Goal: Contribute content: Add original content to the website for others to see

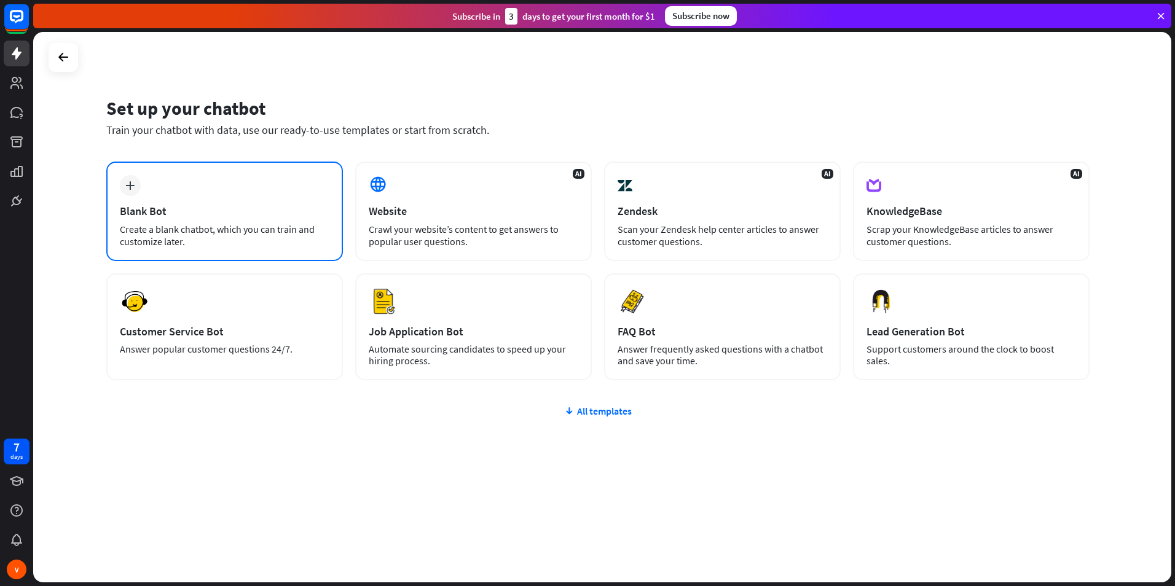
click at [181, 227] on div "Create a blank chatbot, which you can train and customize later." at bounding box center [225, 235] width 210 height 25
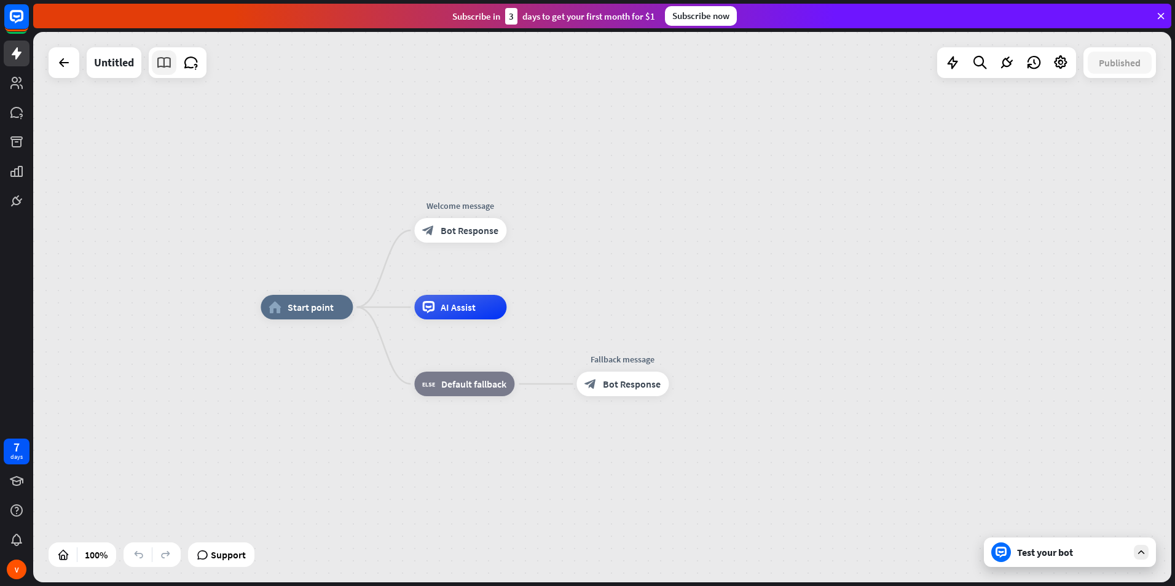
click at [160, 66] on icon at bounding box center [164, 63] width 16 height 16
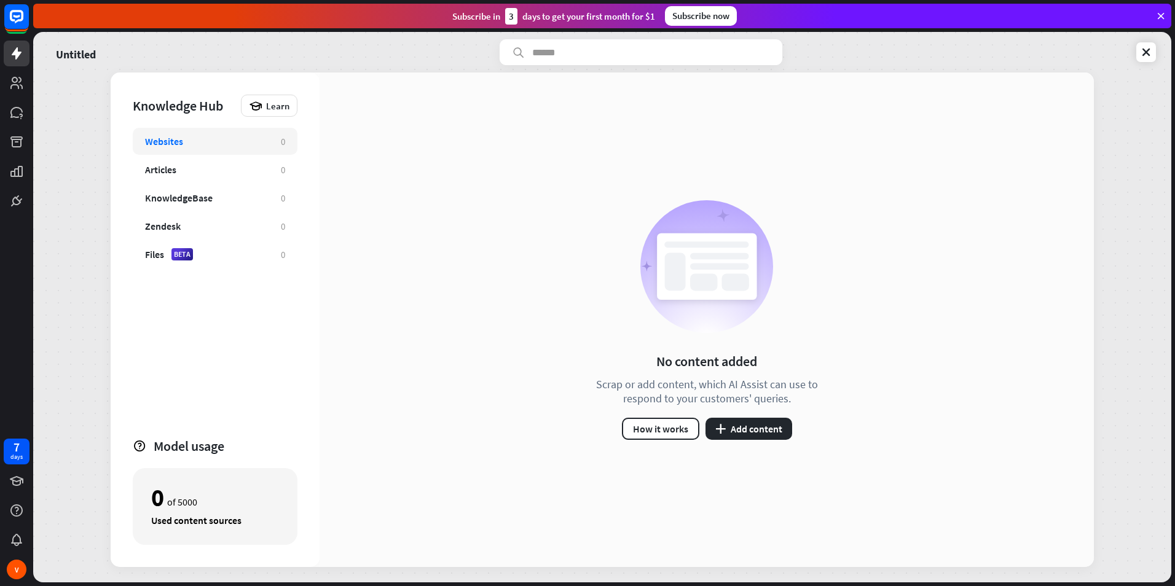
click at [705, 424] on div "How it works plus Add content" at bounding box center [707, 429] width 170 height 22
click at [709, 427] on button "plus Add content" at bounding box center [748, 429] width 87 height 22
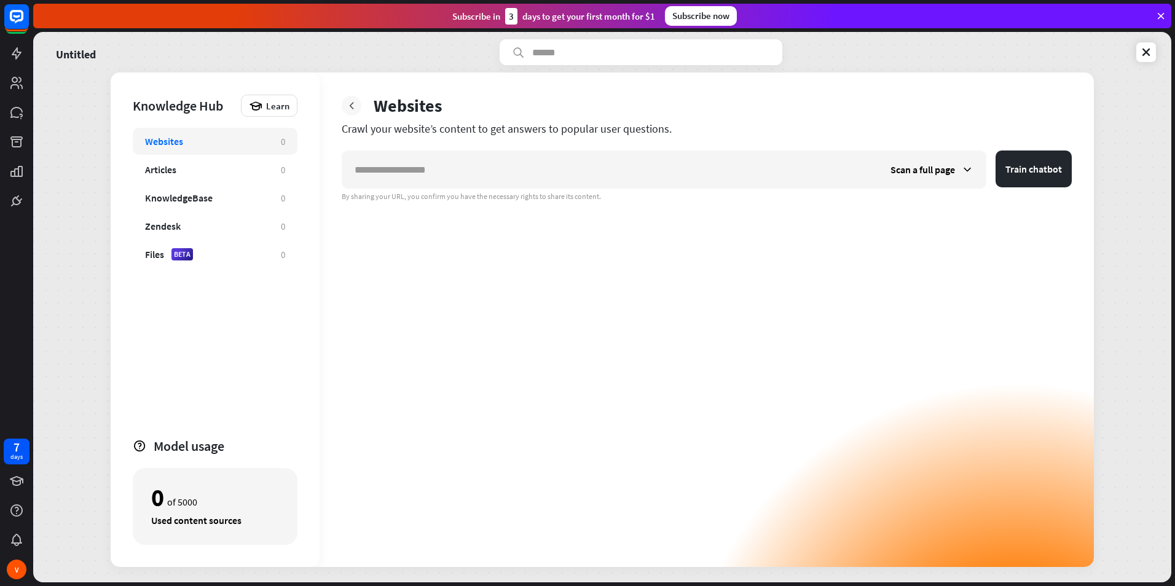
click at [348, 100] on icon at bounding box center [351, 106] width 12 height 12
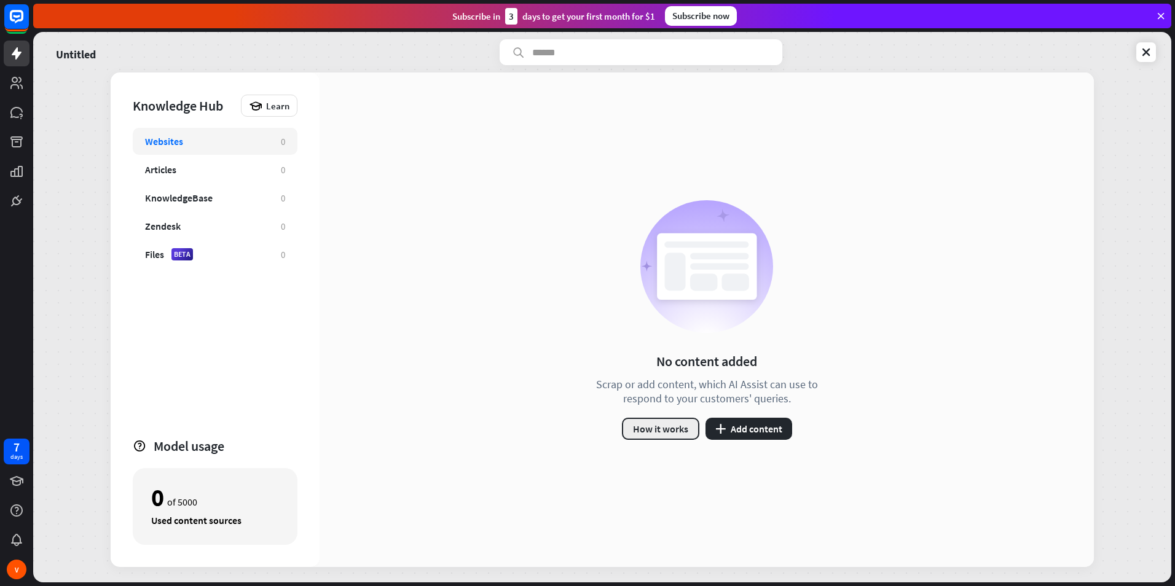
click at [650, 428] on button "How it works" at bounding box center [660, 429] width 77 height 22
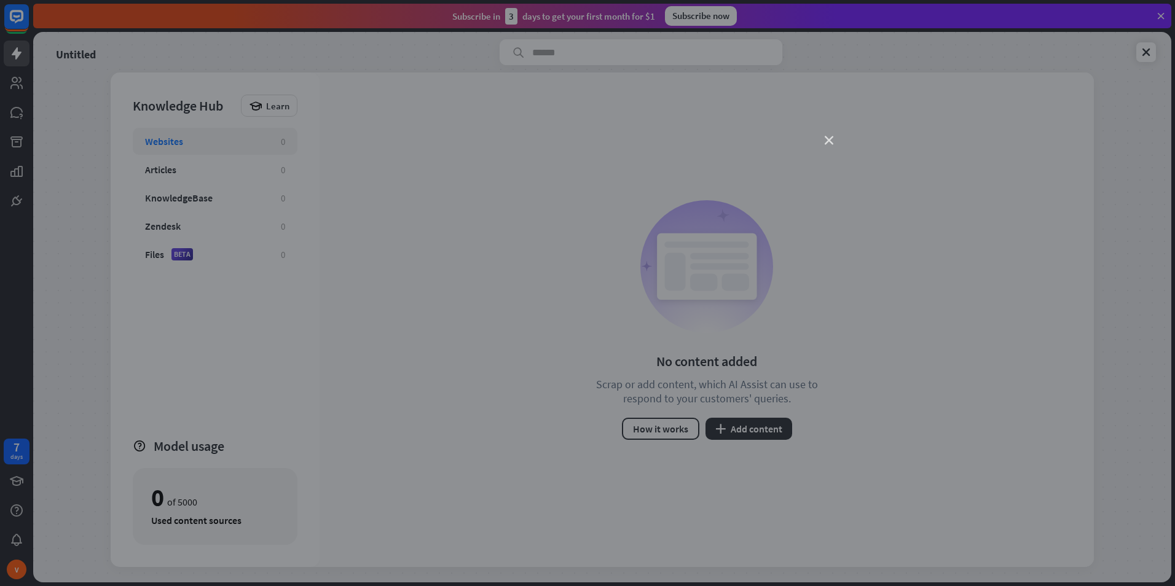
click at [830, 139] on icon "close" at bounding box center [829, 140] width 9 height 9
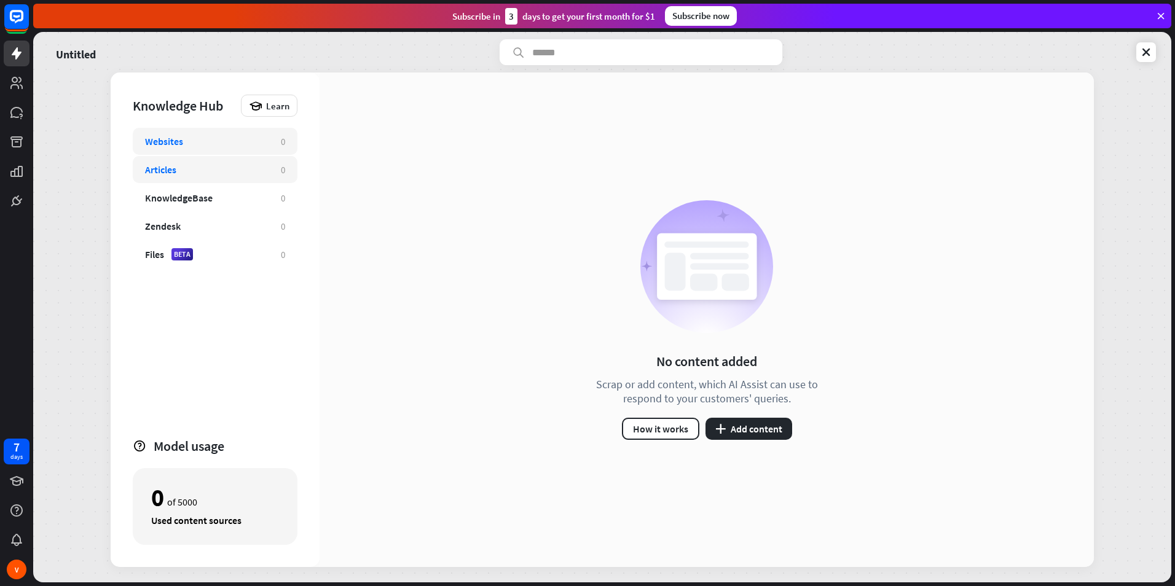
click at [211, 160] on div "Articles 0" at bounding box center [215, 169] width 165 height 27
click at [767, 436] on button "plus Add content" at bounding box center [748, 429] width 87 height 22
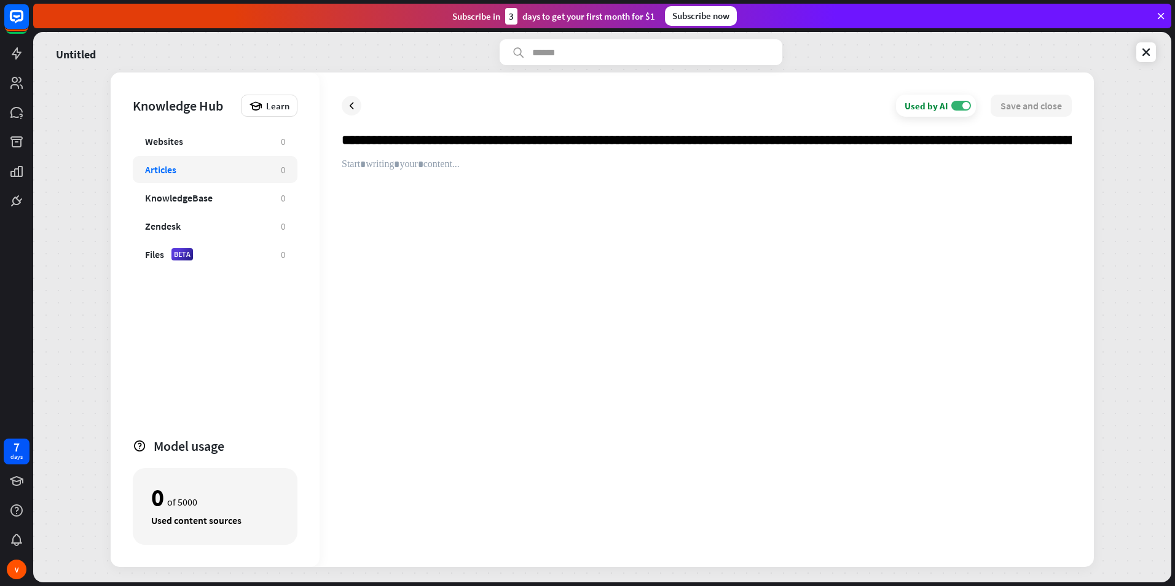
scroll to position [0, 25352]
type input "**********"
click at [653, 188] on div at bounding box center [707, 352] width 730 height 387
click at [618, 176] on div at bounding box center [707, 352] width 730 height 387
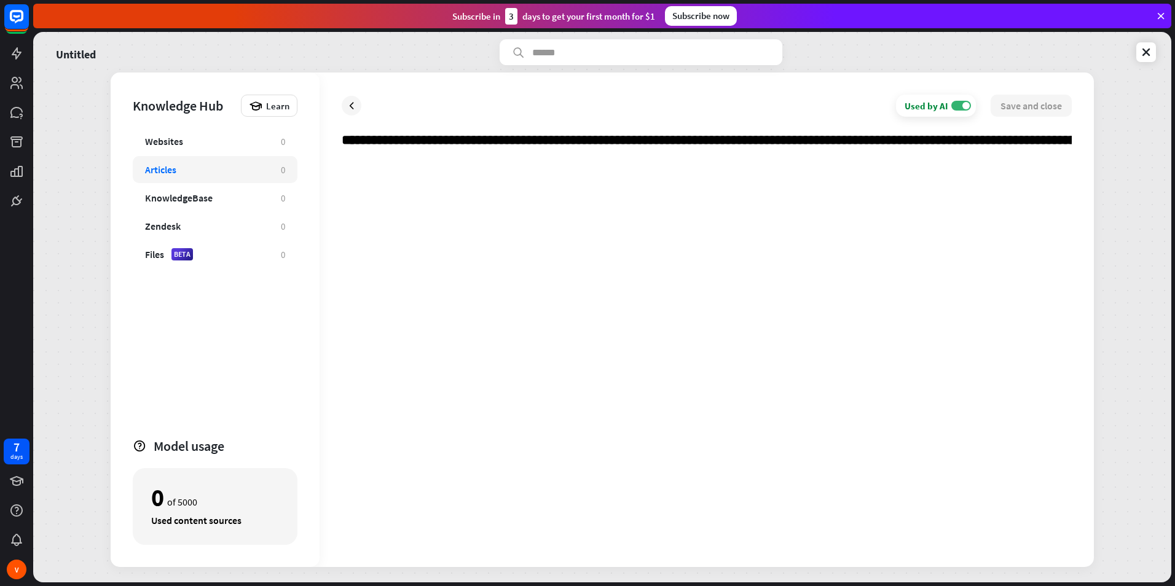
drag, startPoint x: 330, startPoint y: 170, endPoint x: 659, endPoint y: 304, distance: 355.6
click at [659, 304] on div at bounding box center [707, 352] width 730 height 387
paste div
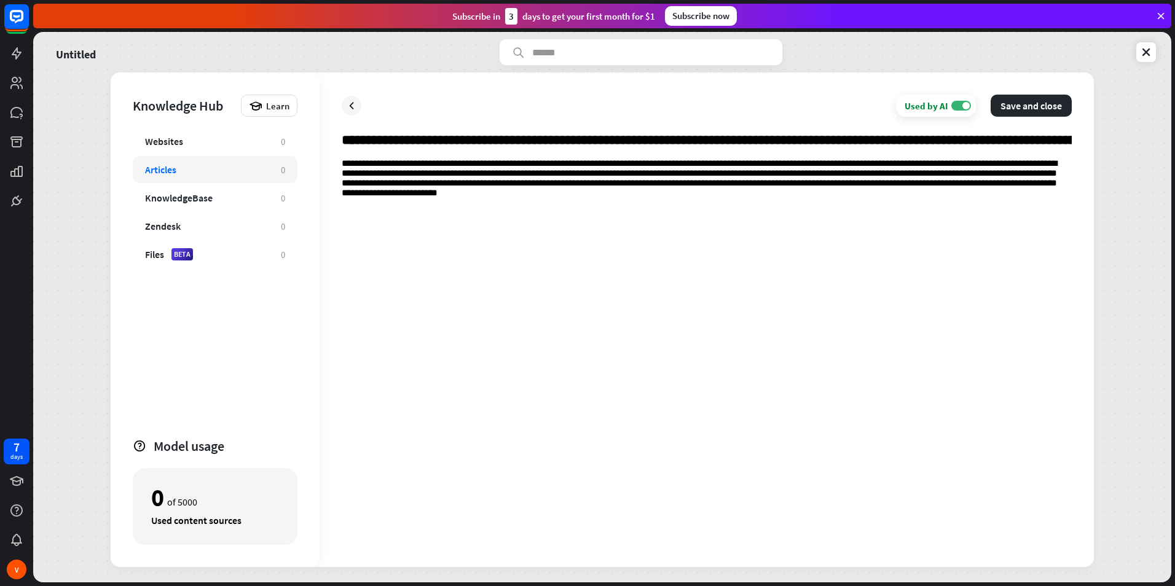
drag, startPoint x: 338, startPoint y: 211, endPoint x: 848, endPoint y: 406, distance: 545.8
click at [848, 406] on div "**********" at bounding box center [707, 352] width 730 height 387
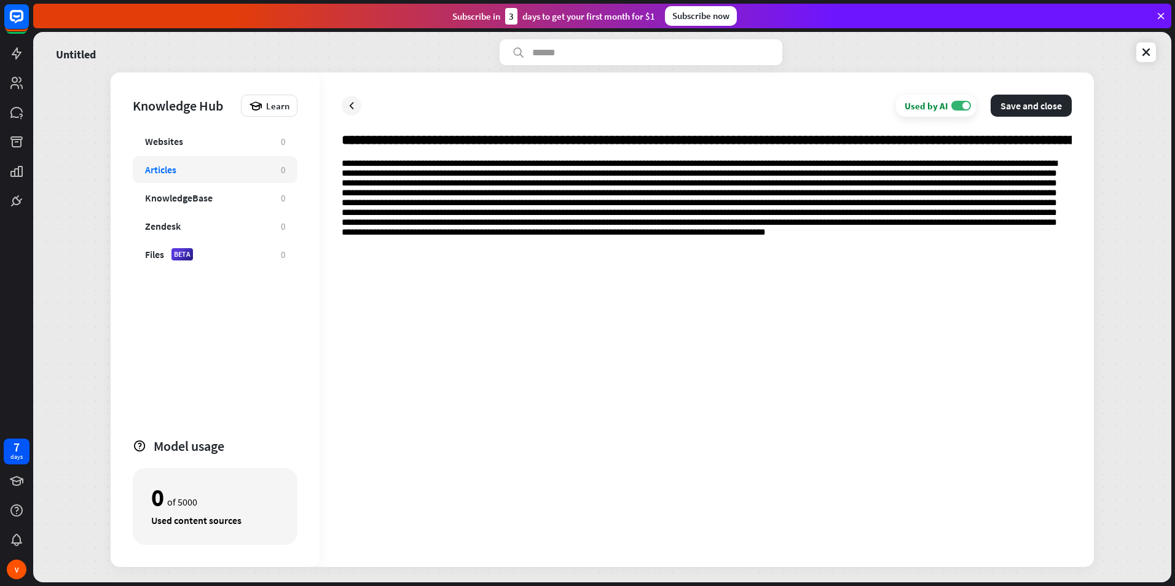
click at [379, 256] on div at bounding box center [707, 352] width 730 height 387
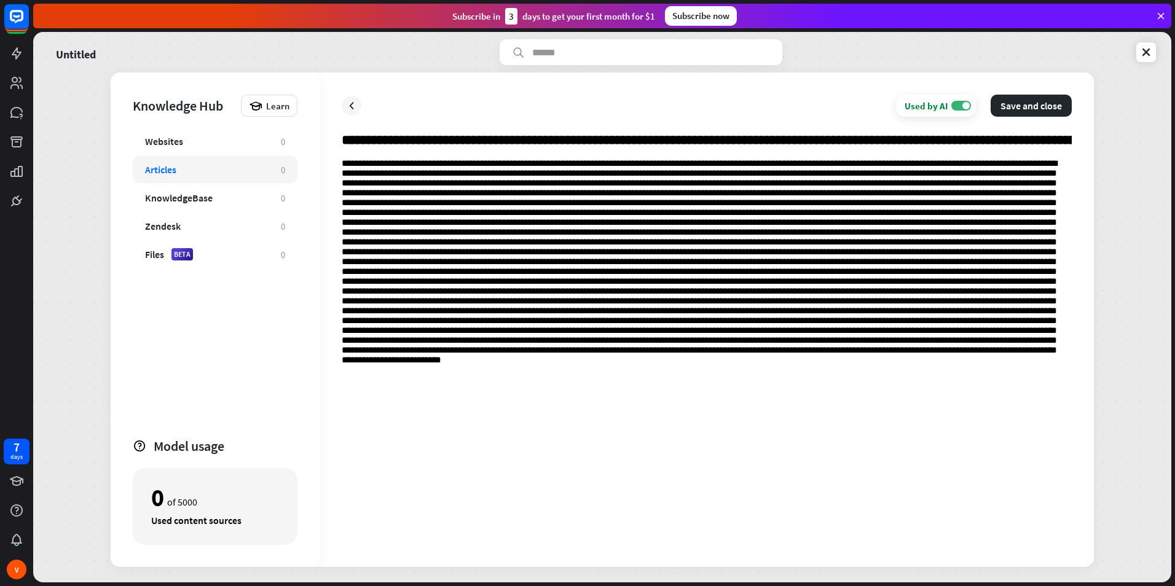
drag, startPoint x: 423, startPoint y: 404, endPoint x: 511, endPoint y: 463, distance: 105.5
click at [511, 463] on div at bounding box center [707, 352] width 730 height 387
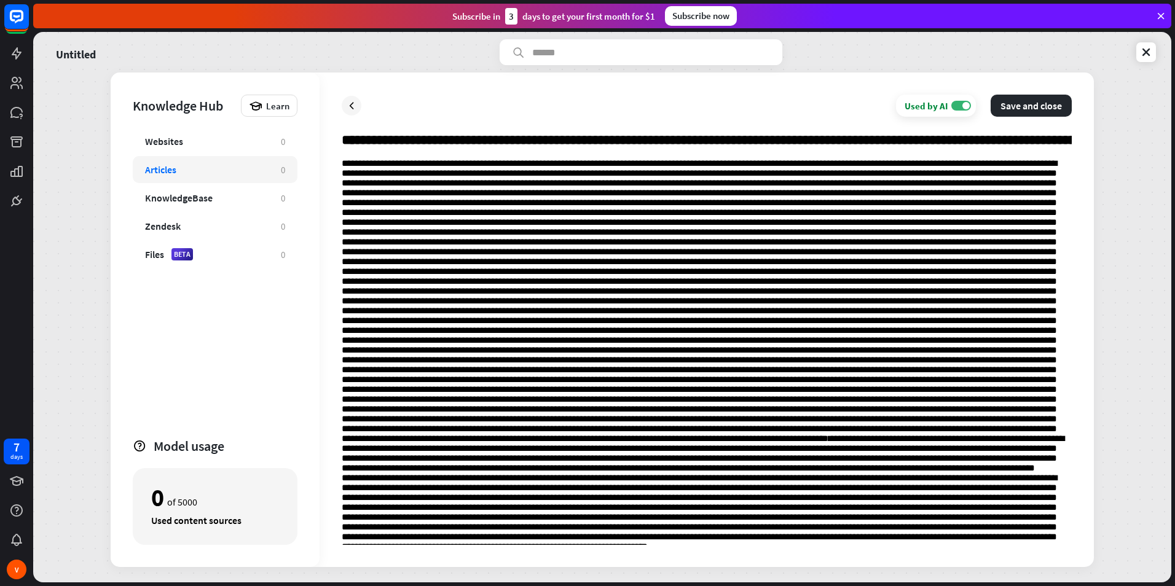
click at [1067, 540] on div "**********" at bounding box center [707, 404] width 730 height 490
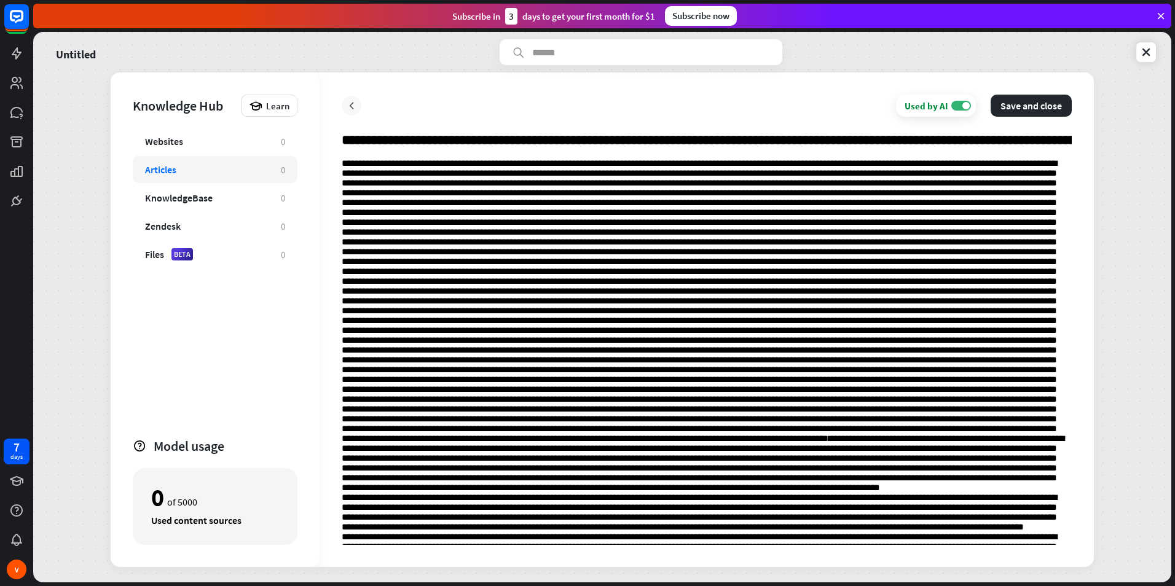
click at [355, 106] on icon at bounding box center [351, 106] width 12 height 12
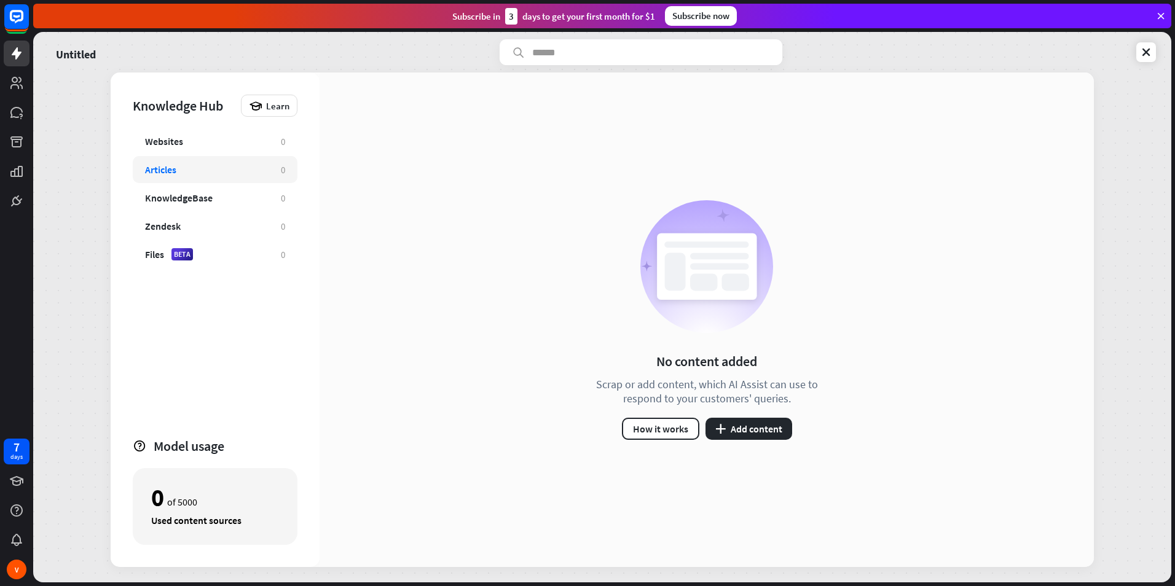
click at [477, 150] on div "No content added Scrap or add content, which AI Assist can use to respond to yo…" at bounding box center [707, 320] width 774 height 495
click at [230, 146] on div "Websites" at bounding box center [207, 141] width 124 height 12
click at [232, 248] on div "Files BETA" at bounding box center [207, 254] width 124 height 12
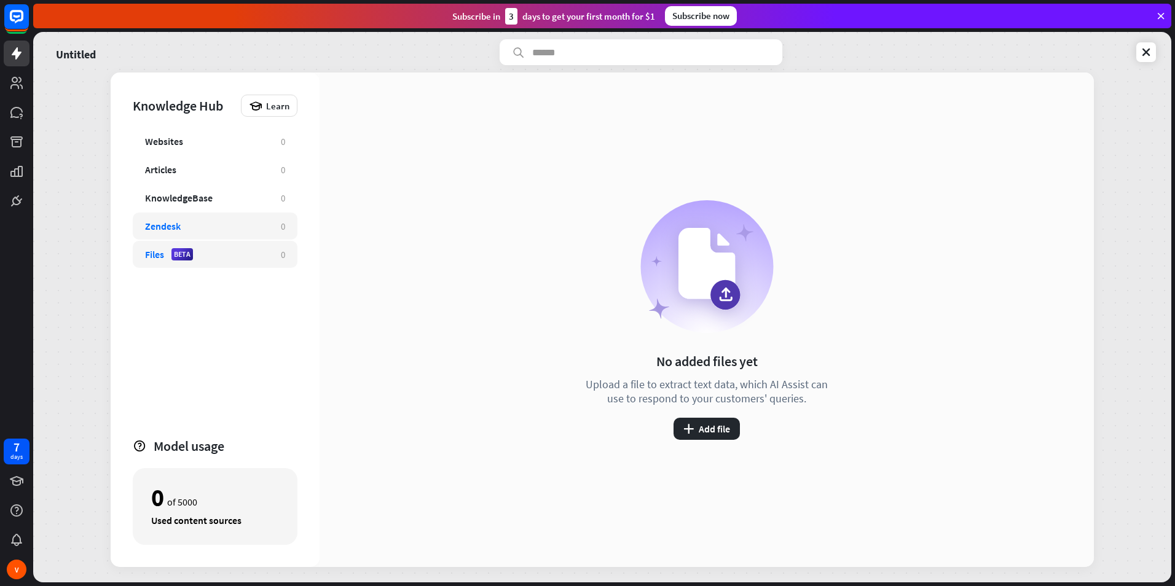
click at [237, 224] on div "Zendesk" at bounding box center [207, 226] width 124 height 12
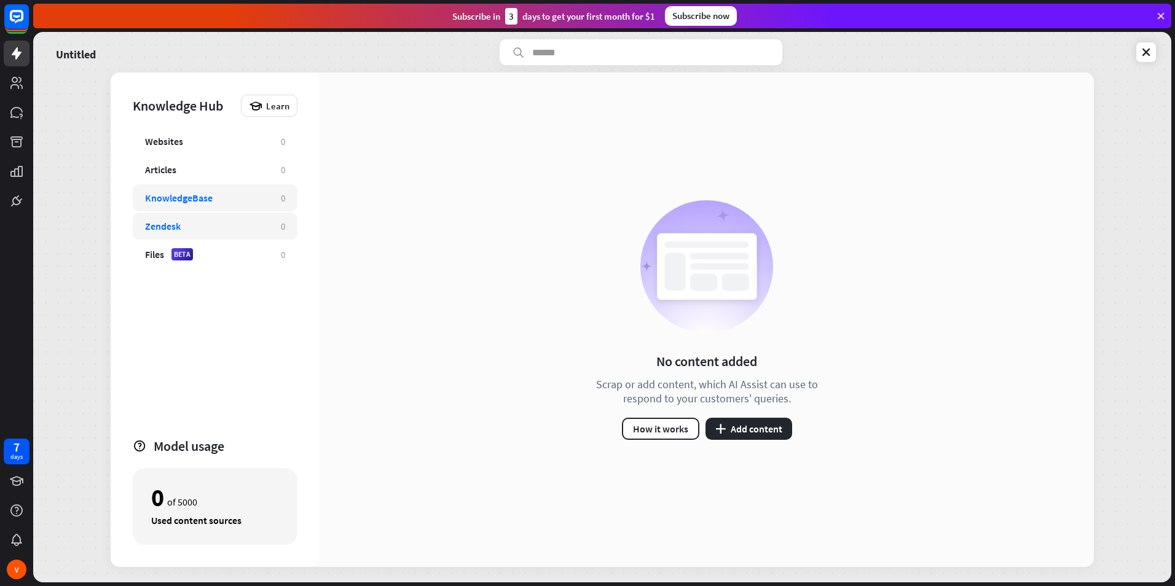
click at [246, 203] on div "KnowledgeBase" at bounding box center [207, 198] width 124 height 12
click at [258, 187] on div "KnowledgeBase 0" at bounding box center [215, 197] width 165 height 27
click at [273, 169] on div "Articles 0" at bounding box center [215, 169] width 165 height 27
click at [275, 169] on div "Articles 0" at bounding box center [215, 169] width 165 height 27
click at [249, 170] on div "Articles" at bounding box center [207, 169] width 124 height 12
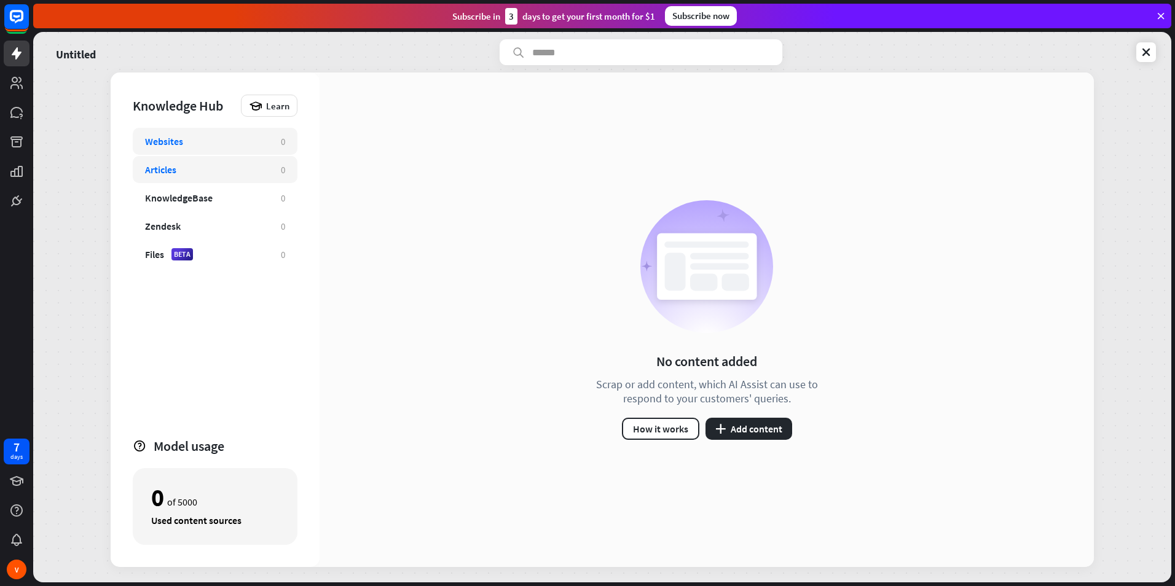
click at [256, 151] on div "Websites 0" at bounding box center [215, 141] width 165 height 27
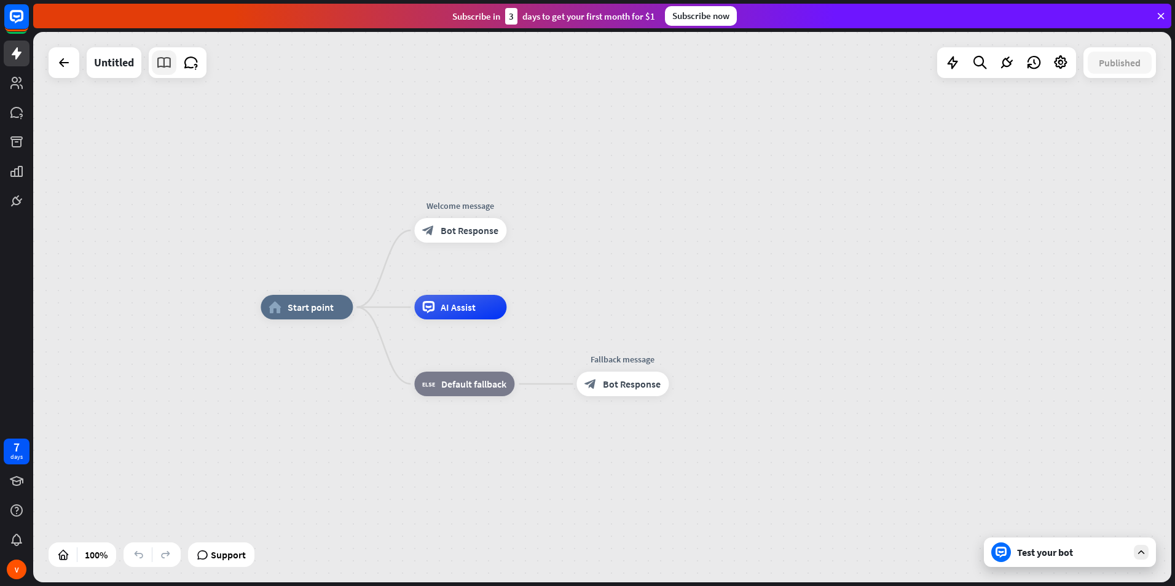
click at [165, 66] on icon at bounding box center [164, 63] width 16 height 16
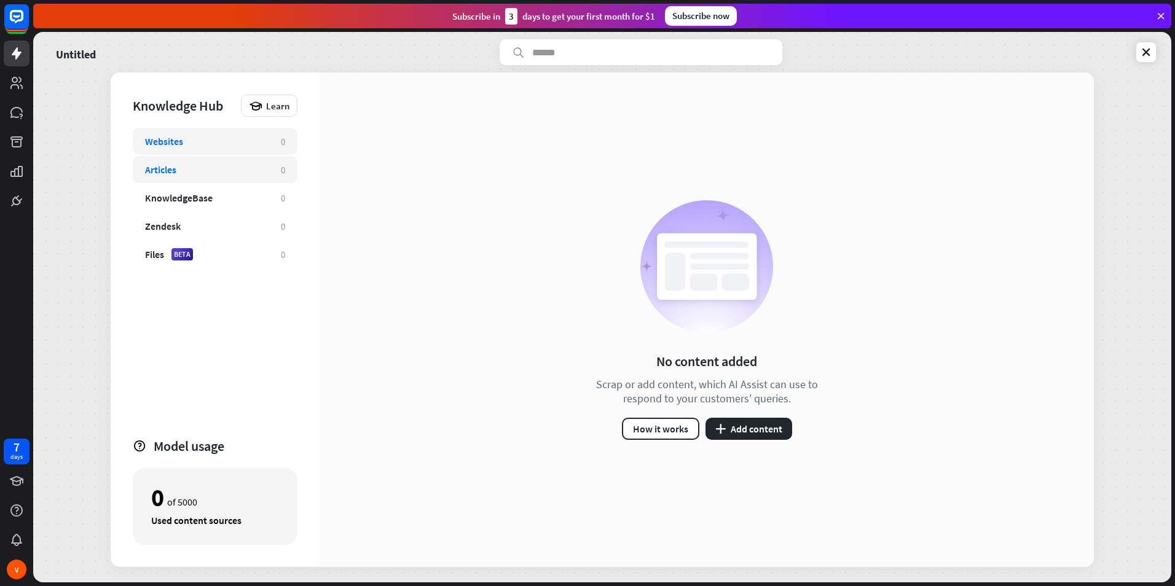
click at [247, 178] on div "Articles 0" at bounding box center [215, 169] width 165 height 27
click at [721, 419] on button "plus Add content" at bounding box center [748, 429] width 87 height 22
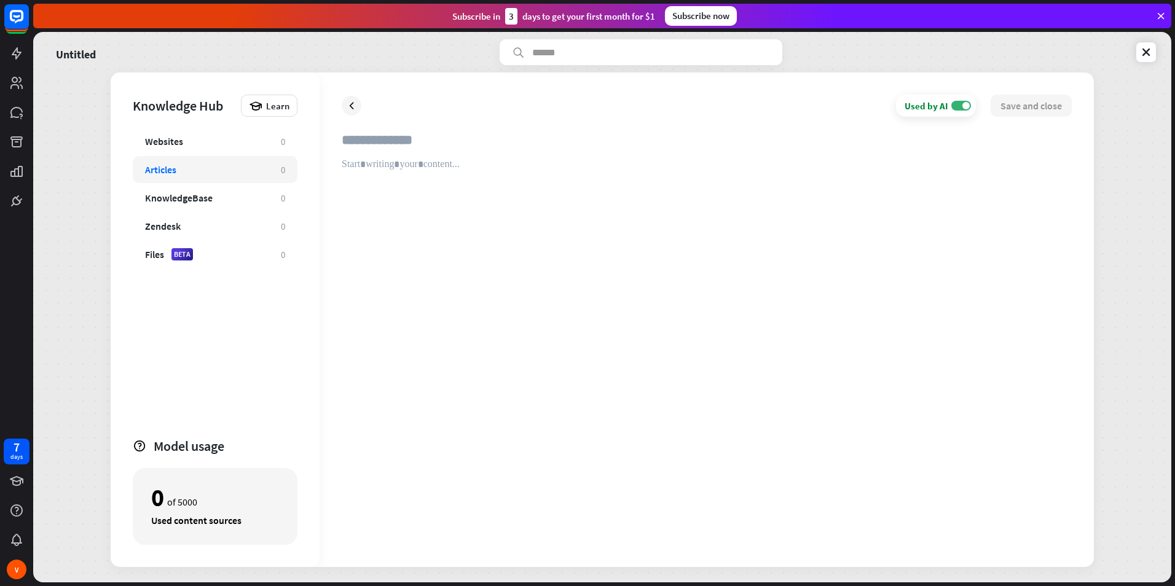
paste input "**********"
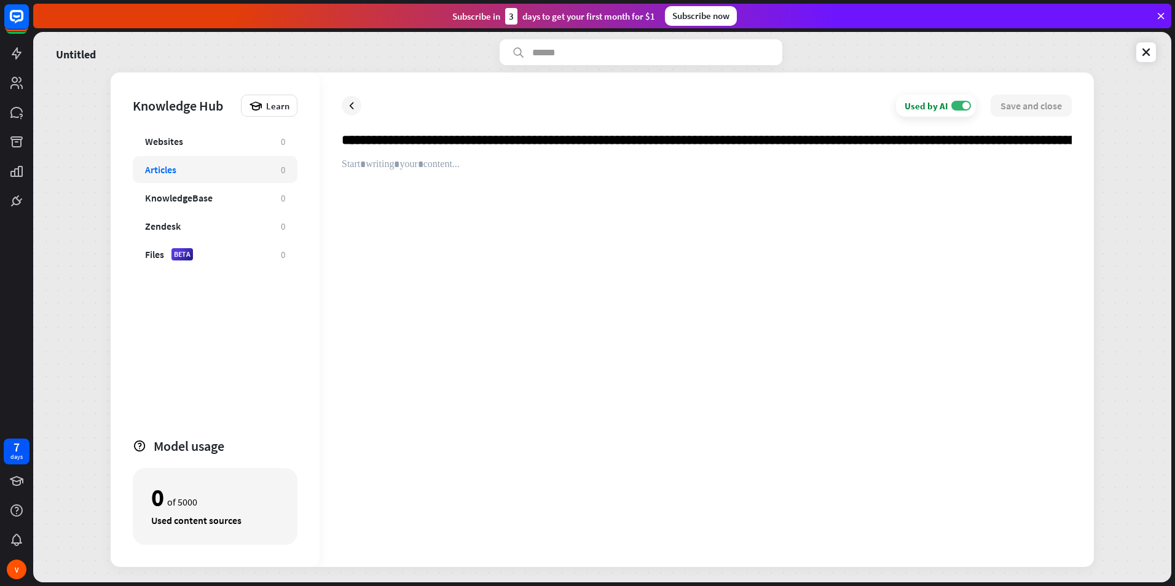
scroll to position [0, 5730]
type input "**********"
click at [1074, 139] on div "Used by AI ON Save and close" at bounding box center [707, 320] width 774 height 495
drag, startPoint x: 1072, startPoint y: 139, endPoint x: 1029, endPoint y: 151, distance: 44.0
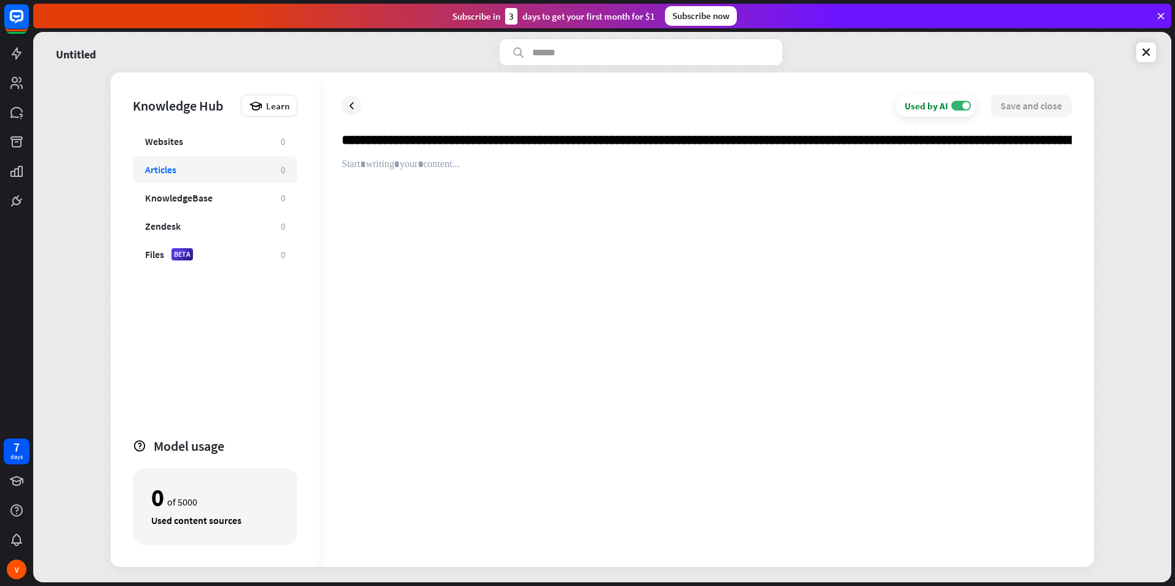
click at [1029, 151] on div "Used by AI ON Save and close" at bounding box center [707, 320] width 774 height 495
drag, startPoint x: 1058, startPoint y: 133, endPoint x: 1073, endPoint y: 137, distance: 15.4
click at [1061, 133] on input "text" at bounding box center [707, 145] width 730 height 27
click at [1073, 137] on div "Used by AI ON Save and close" at bounding box center [707, 320] width 774 height 495
click at [1073, 143] on div "Used by AI ON Save and close" at bounding box center [707, 320] width 774 height 495
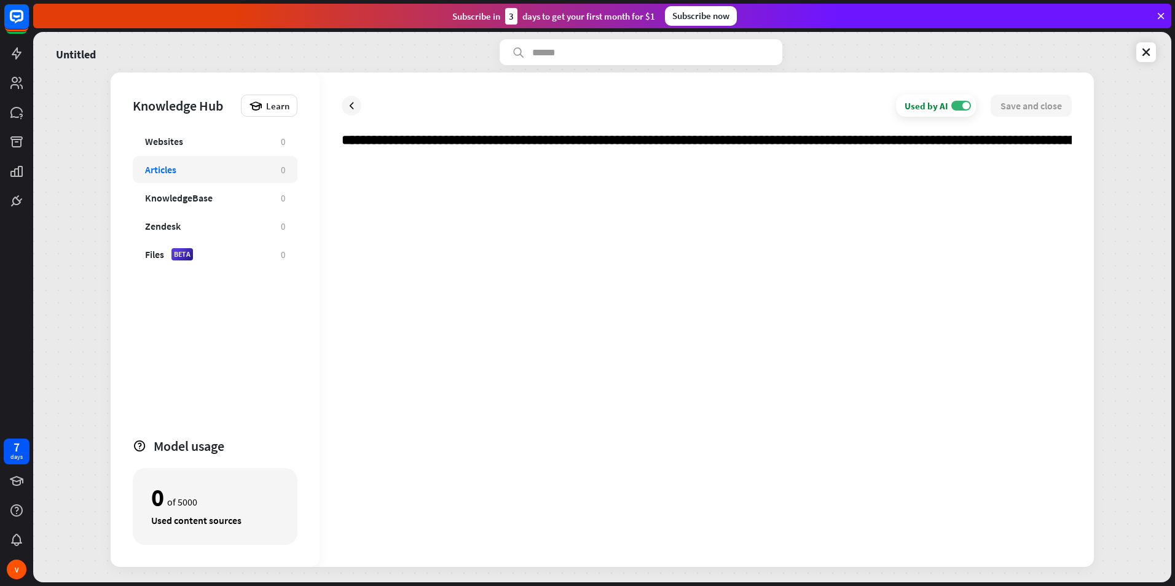
click at [348, 125] on div "Used by AI ON Save and close" at bounding box center [707, 320] width 774 height 495
click at [344, 146] on input "text" at bounding box center [707, 145] width 730 height 27
click at [1073, 138] on div "Used by AI ON Save and close" at bounding box center [707, 320] width 774 height 495
click at [1139, 53] on link at bounding box center [1146, 52] width 20 height 20
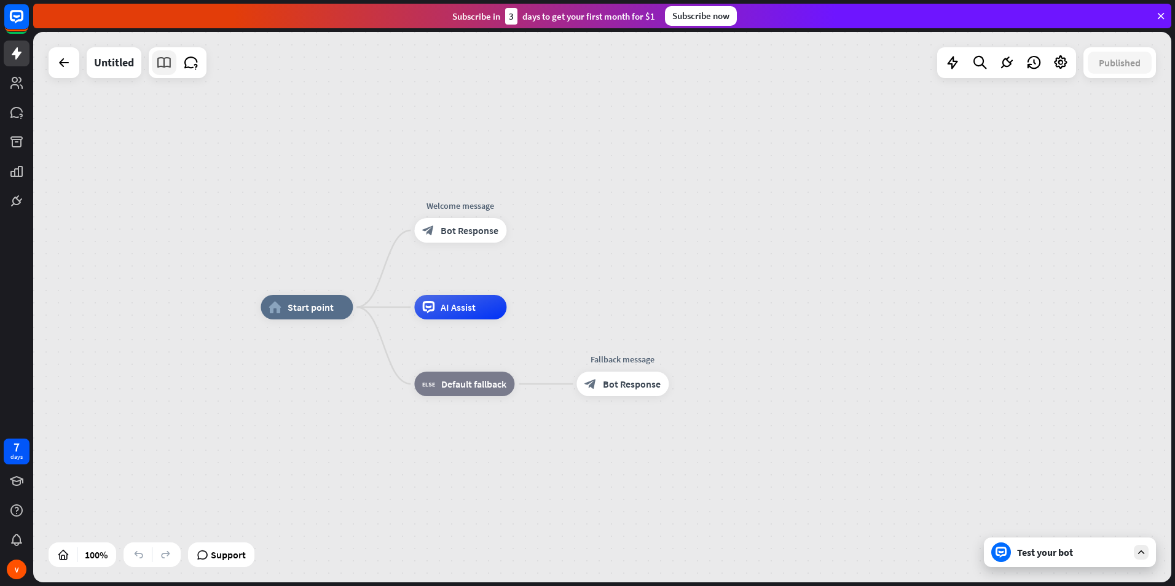
click at [161, 62] on icon at bounding box center [164, 63] width 16 height 16
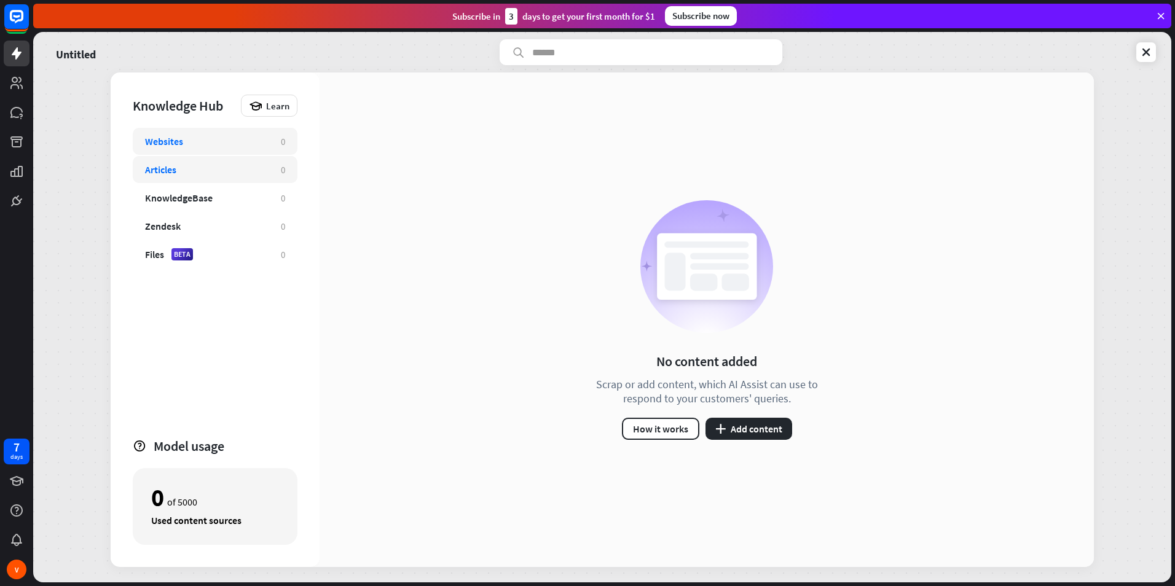
click at [184, 173] on div "Articles" at bounding box center [207, 169] width 124 height 12
click at [775, 433] on button "plus Add content" at bounding box center [748, 429] width 87 height 22
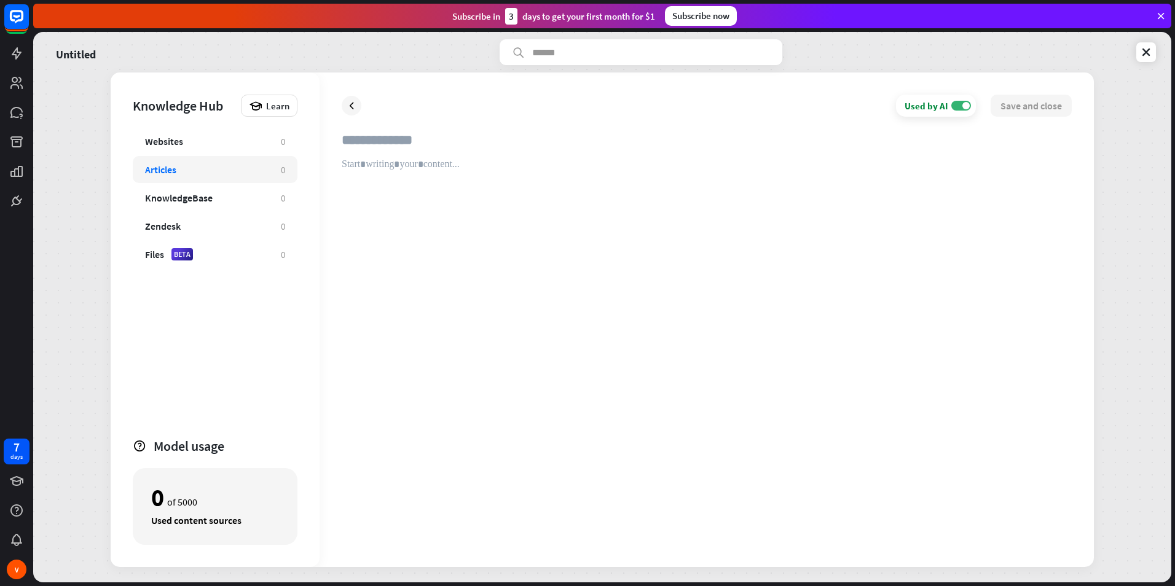
click at [484, 154] on input "text" at bounding box center [707, 145] width 730 height 27
type input "**********"
click at [456, 170] on div at bounding box center [707, 352] width 730 height 387
paste div
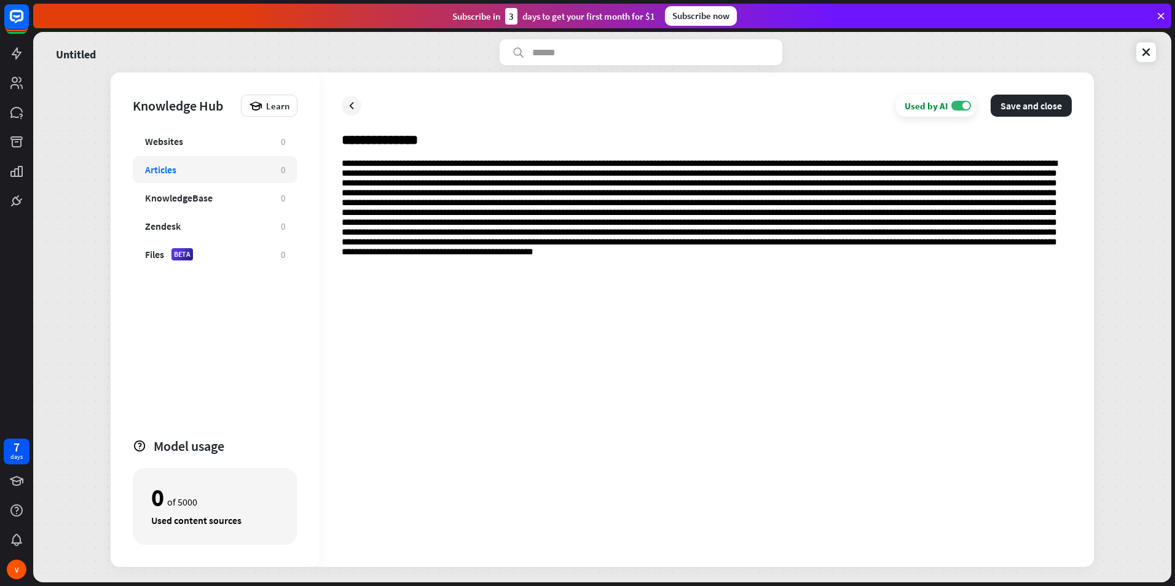
click at [946, 97] on div "Used by AI ON" at bounding box center [936, 106] width 80 height 22
click at [967, 106] on label "OFF" at bounding box center [961, 106] width 20 height 10
click at [1051, 100] on button "Save and close" at bounding box center [1031, 106] width 81 height 22
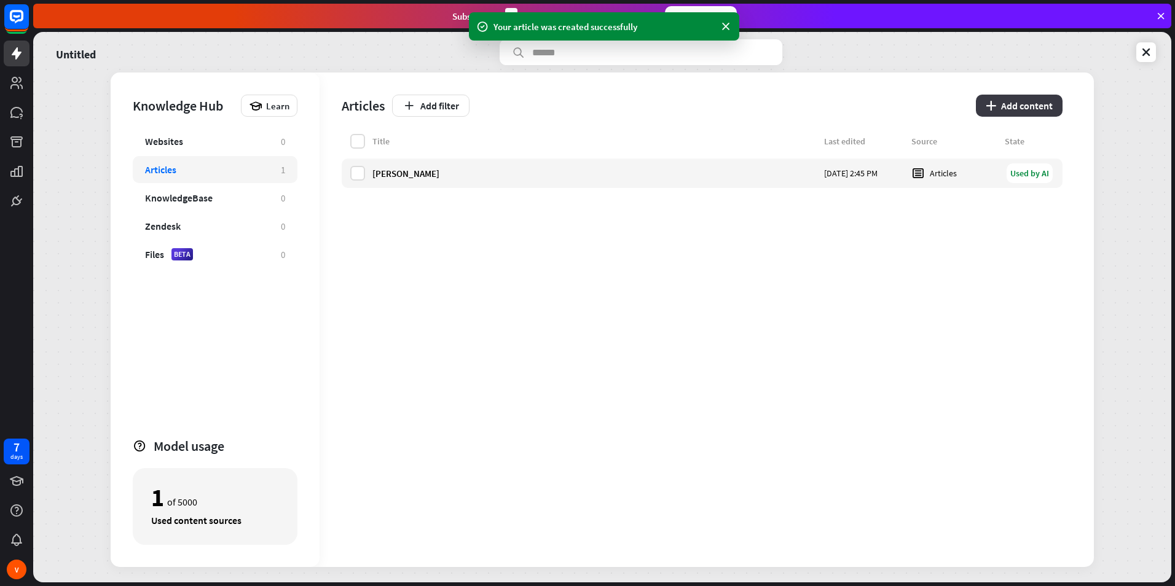
click at [1050, 101] on button "plus Add content" at bounding box center [1019, 106] width 87 height 22
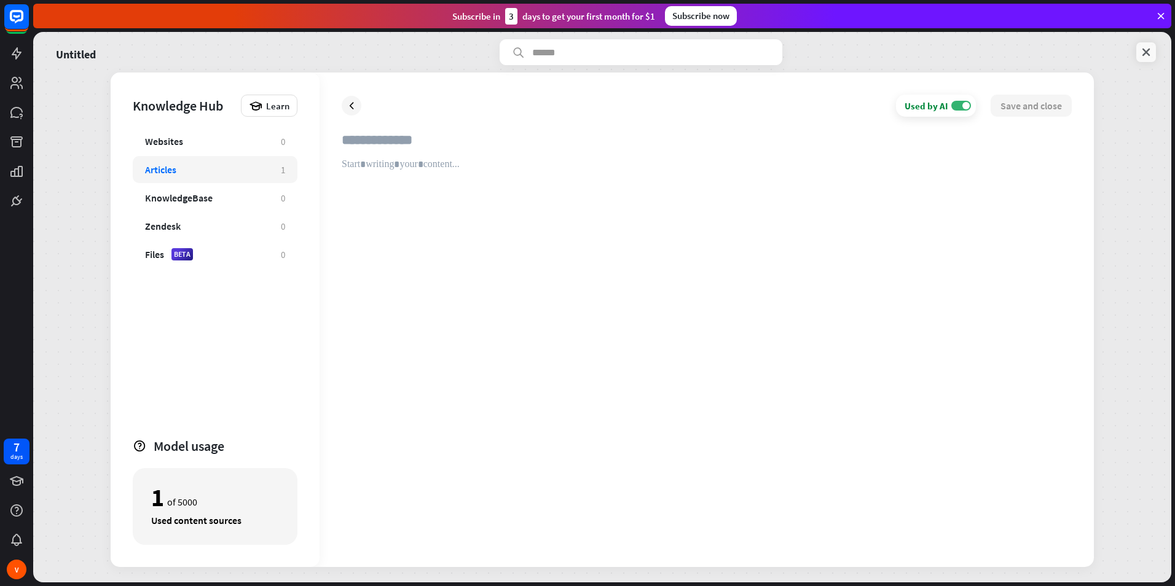
click at [1148, 43] on link at bounding box center [1146, 52] width 20 height 20
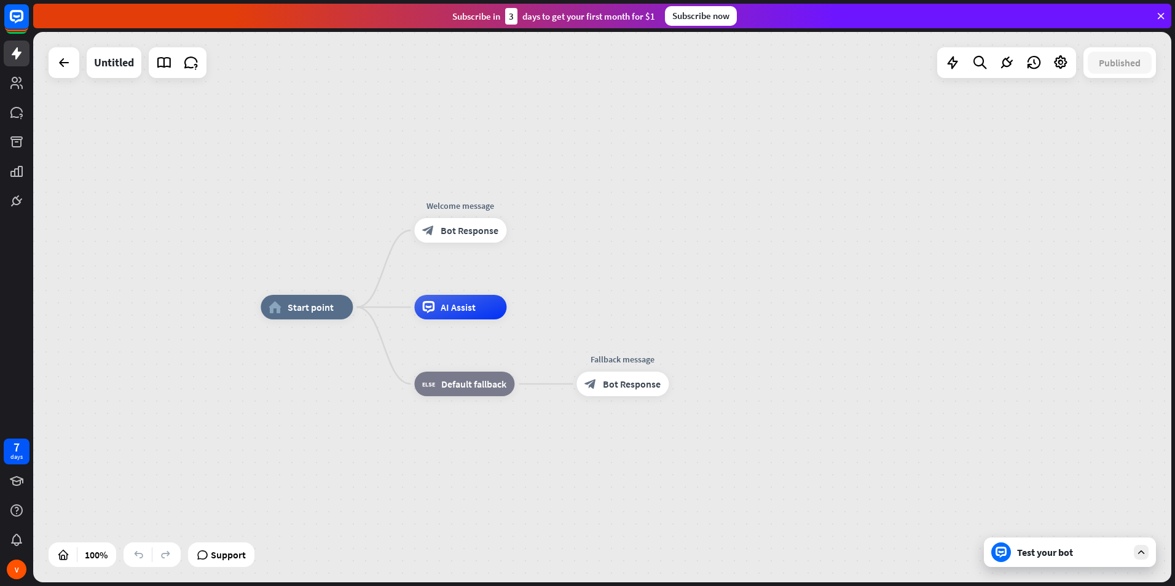
click at [1091, 557] on div "Test your bot" at bounding box center [1072, 552] width 111 height 12
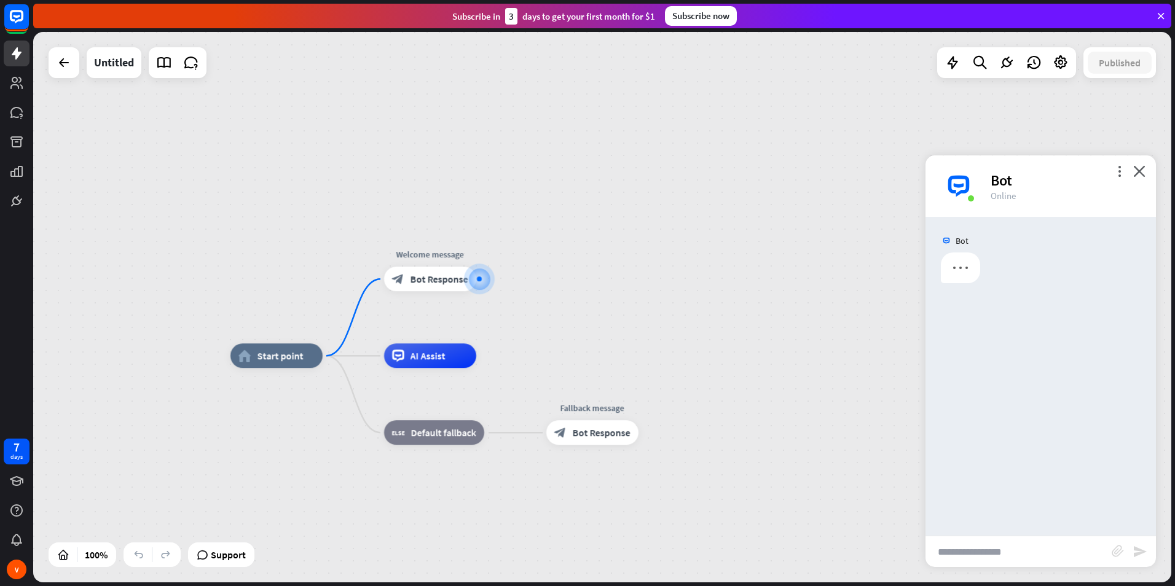
click at [1040, 557] on input "text" at bounding box center [1018, 551] width 186 height 31
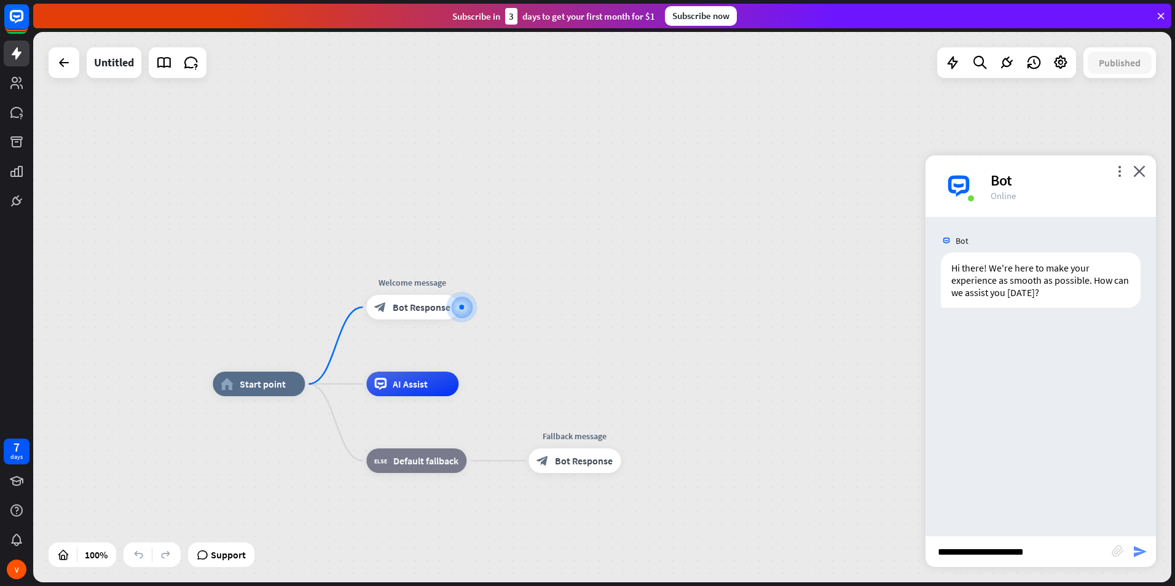
type input "**********"
click at [1140, 546] on icon "send" at bounding box center [1140, 551] width 15 height 15
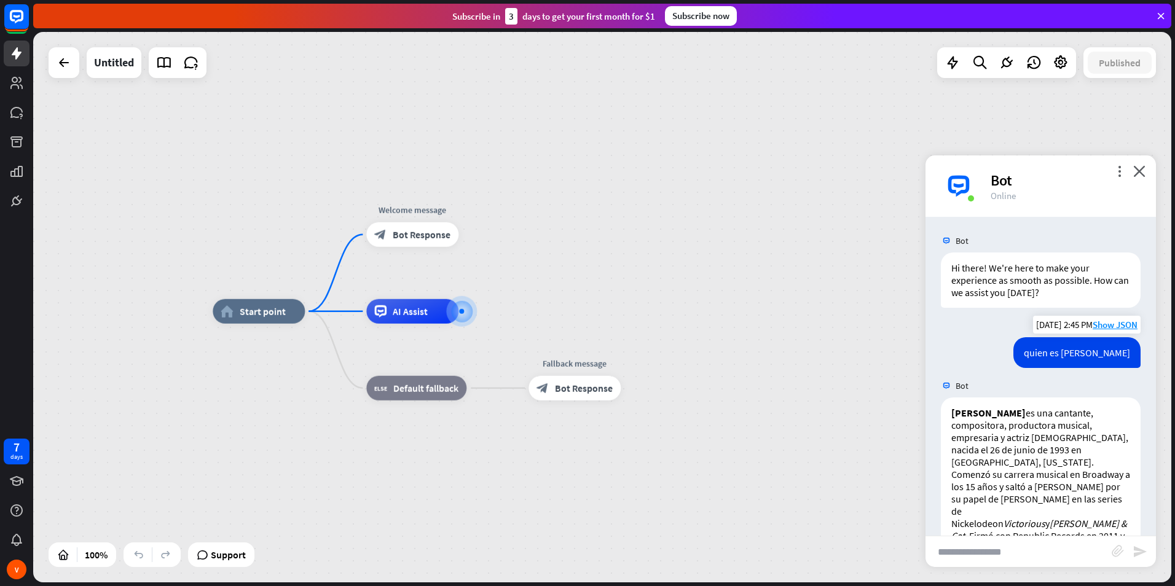
scroll to position [169, 0]
